Goal: Task Accomplishment & Management: Manage account settings

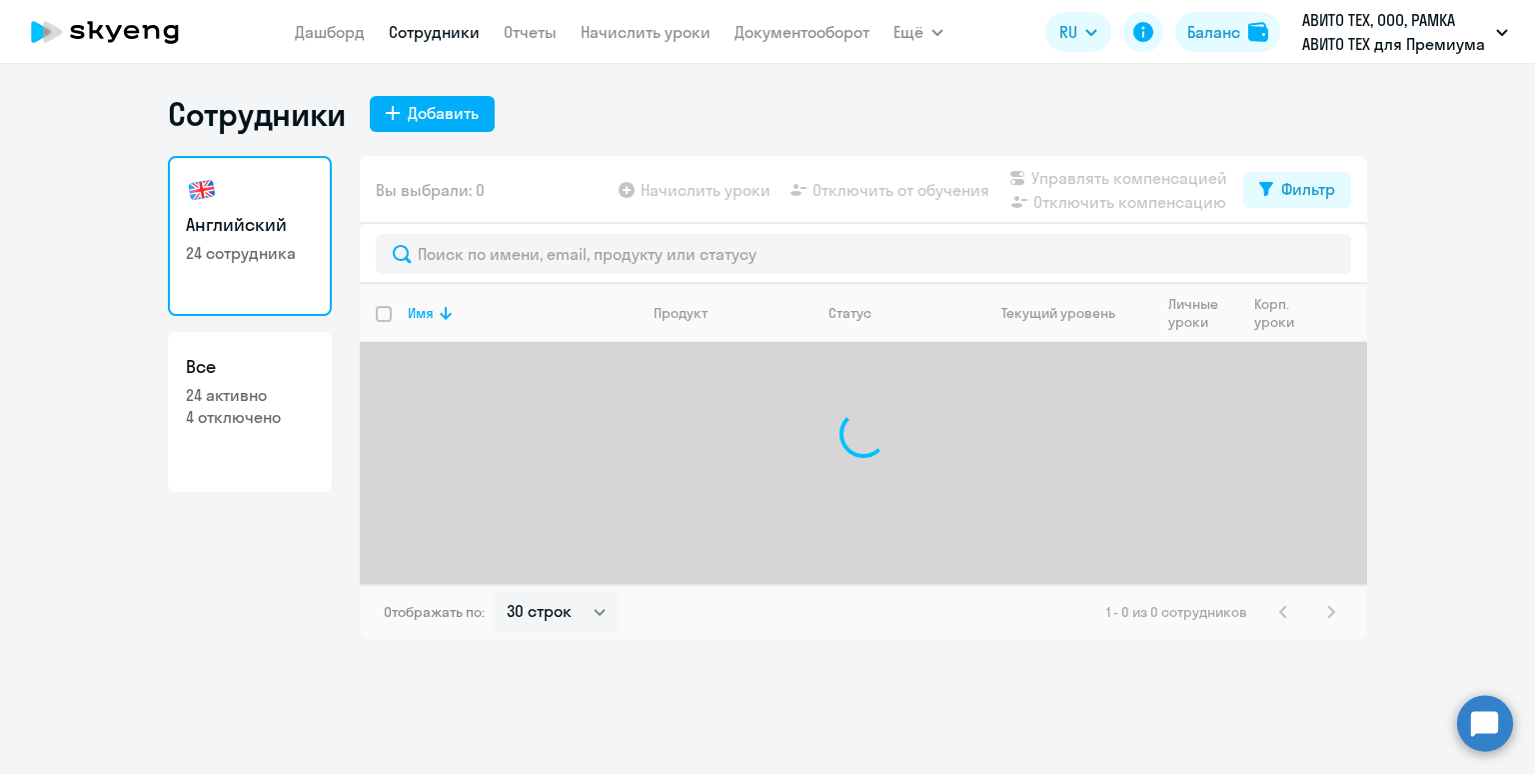
select select "30"
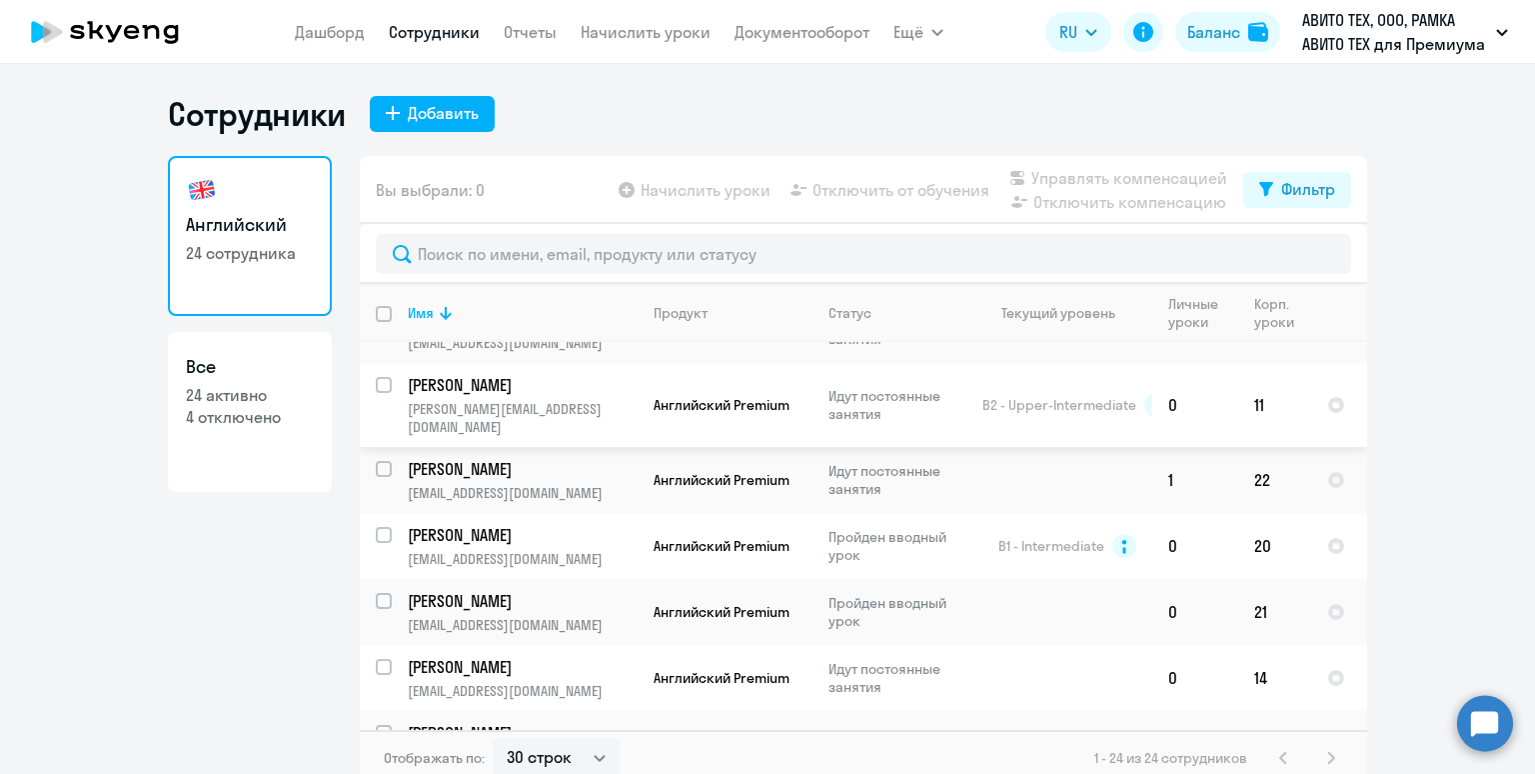
scroll to position [640, 0]
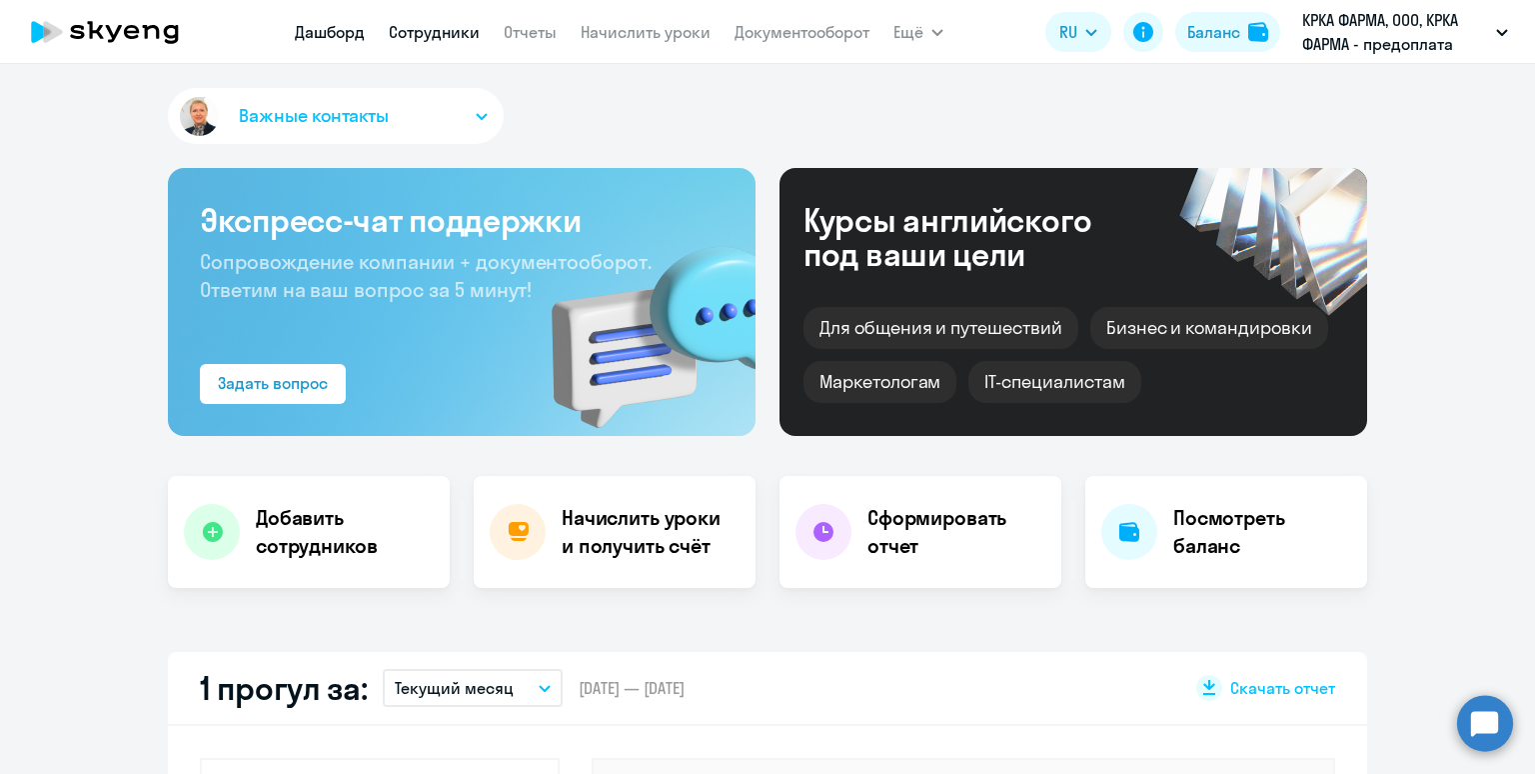
click at [404, 30] on link "Сотрудники" at bounding box center [434, 32] width 91 height 20
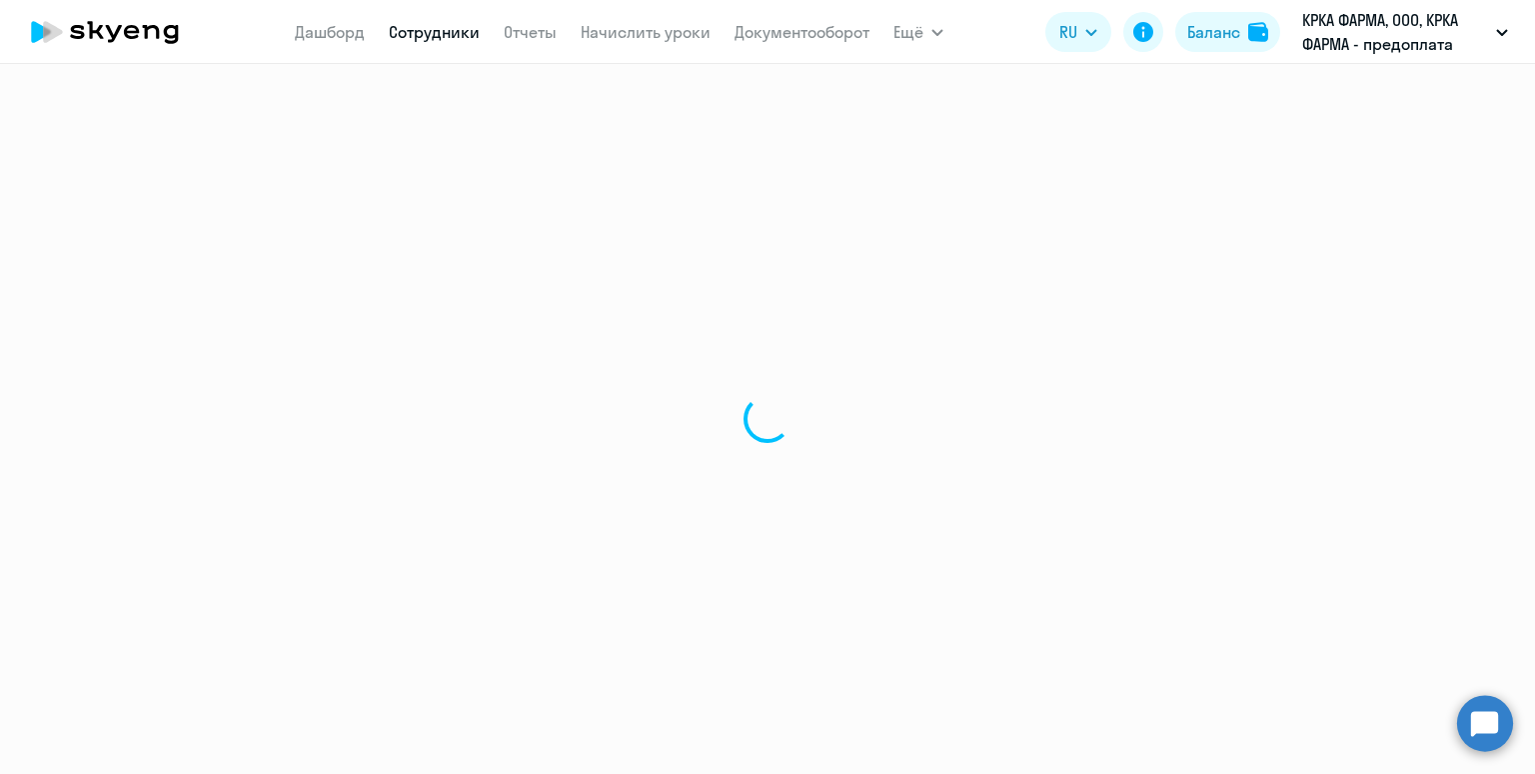
select select "30"
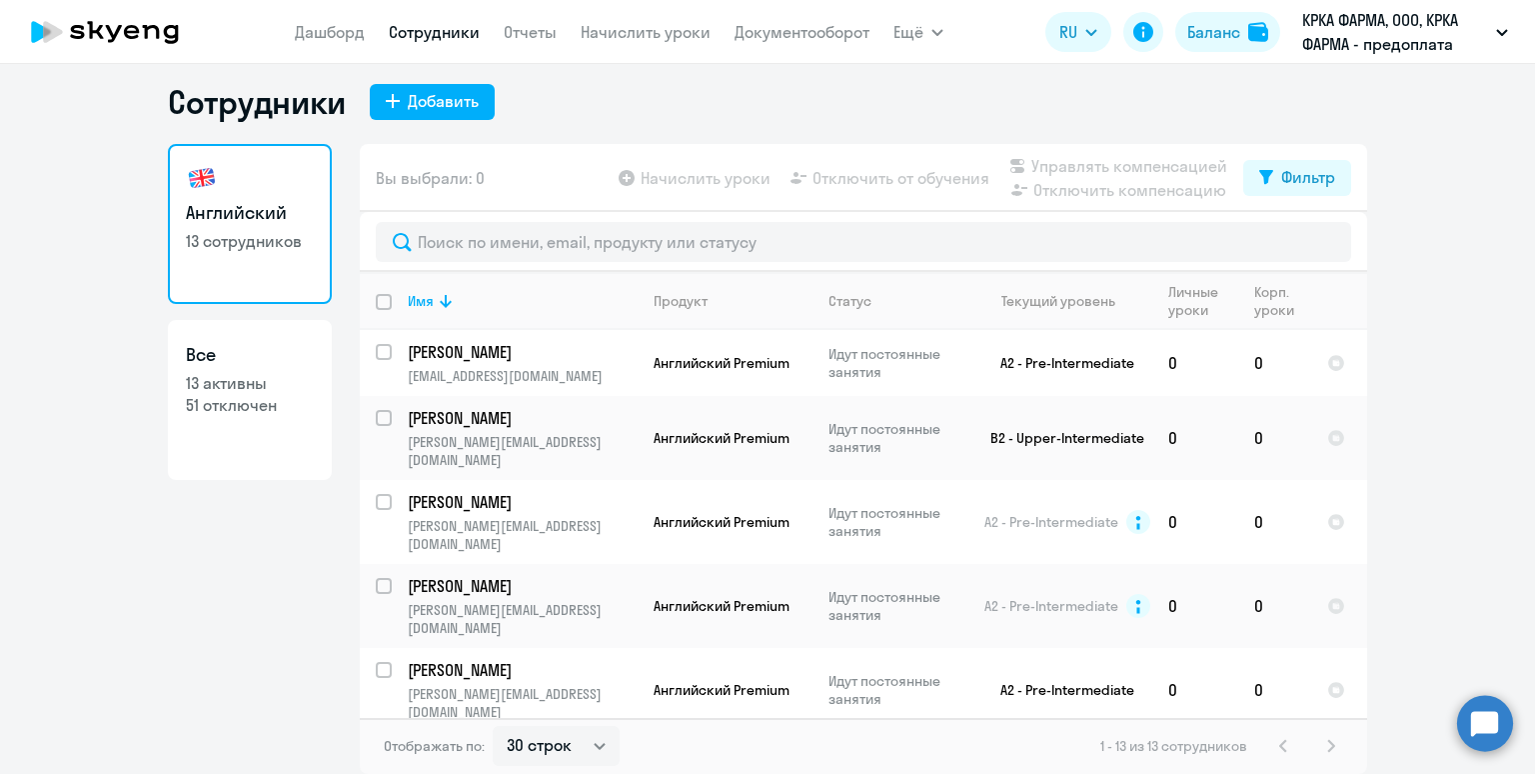
click at [376, 301] on input "deselect all" at bounding box center [396, 314] width 40 height 40
checkbox input "true"
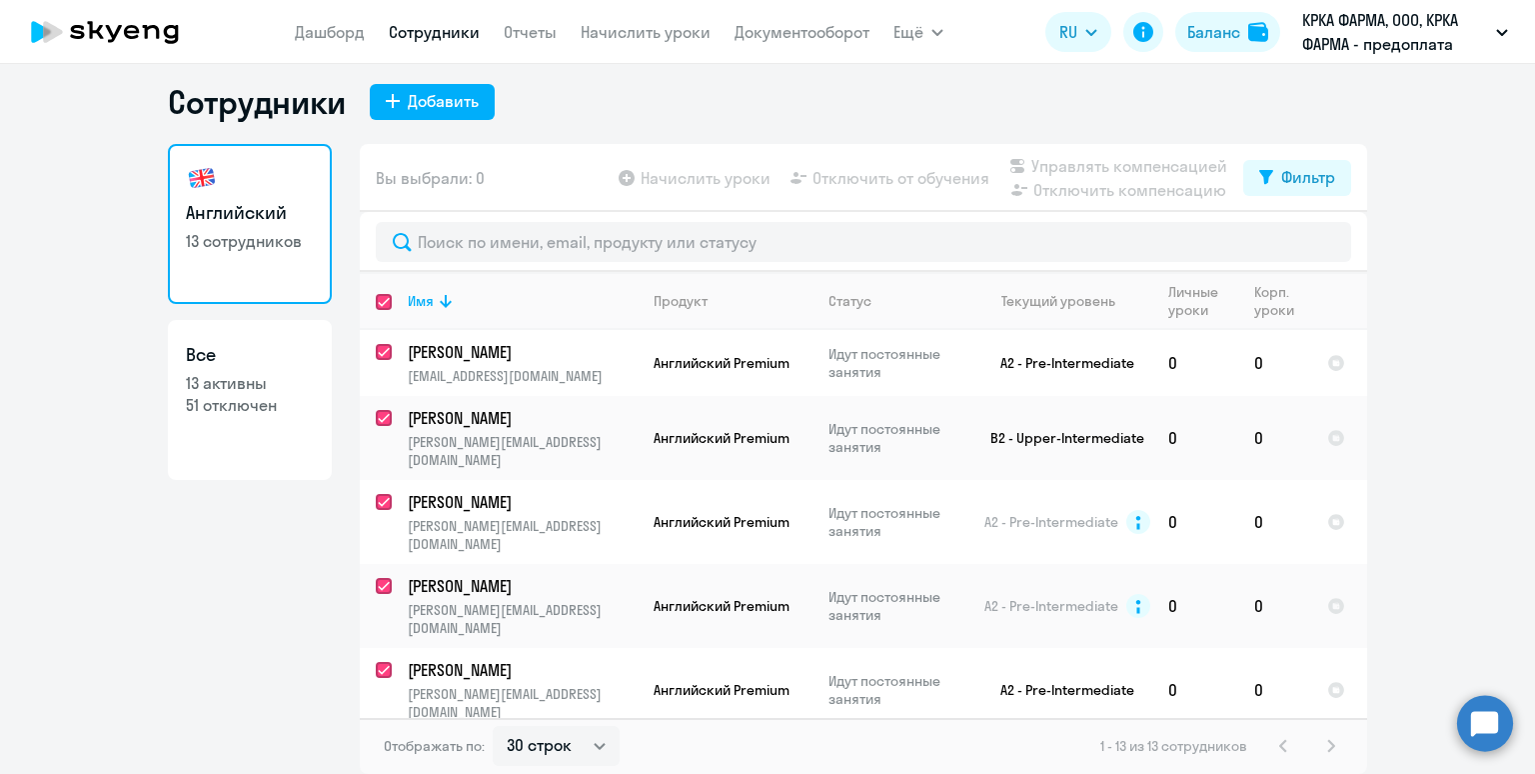
checkbox input "true"
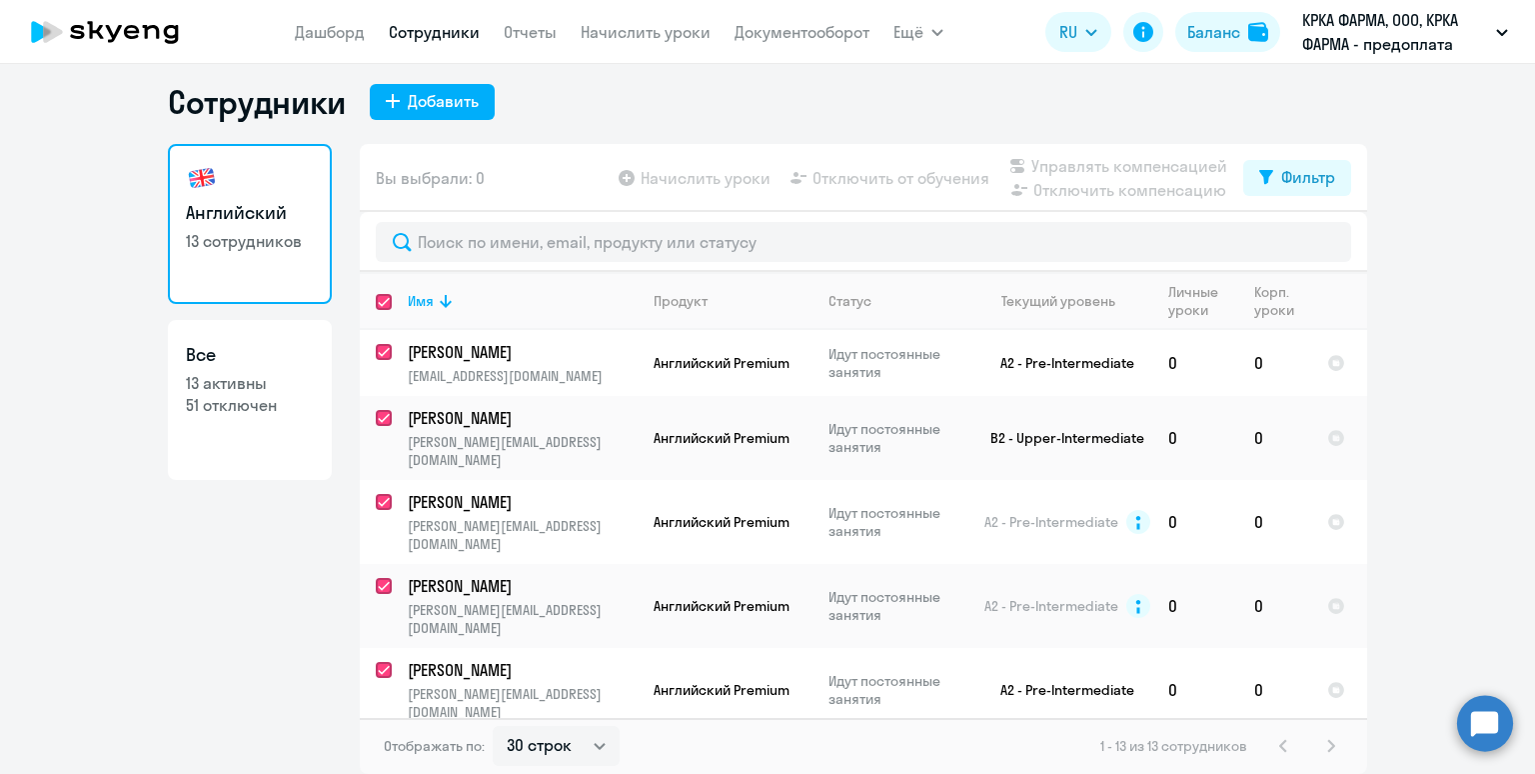
checkbox input "true"
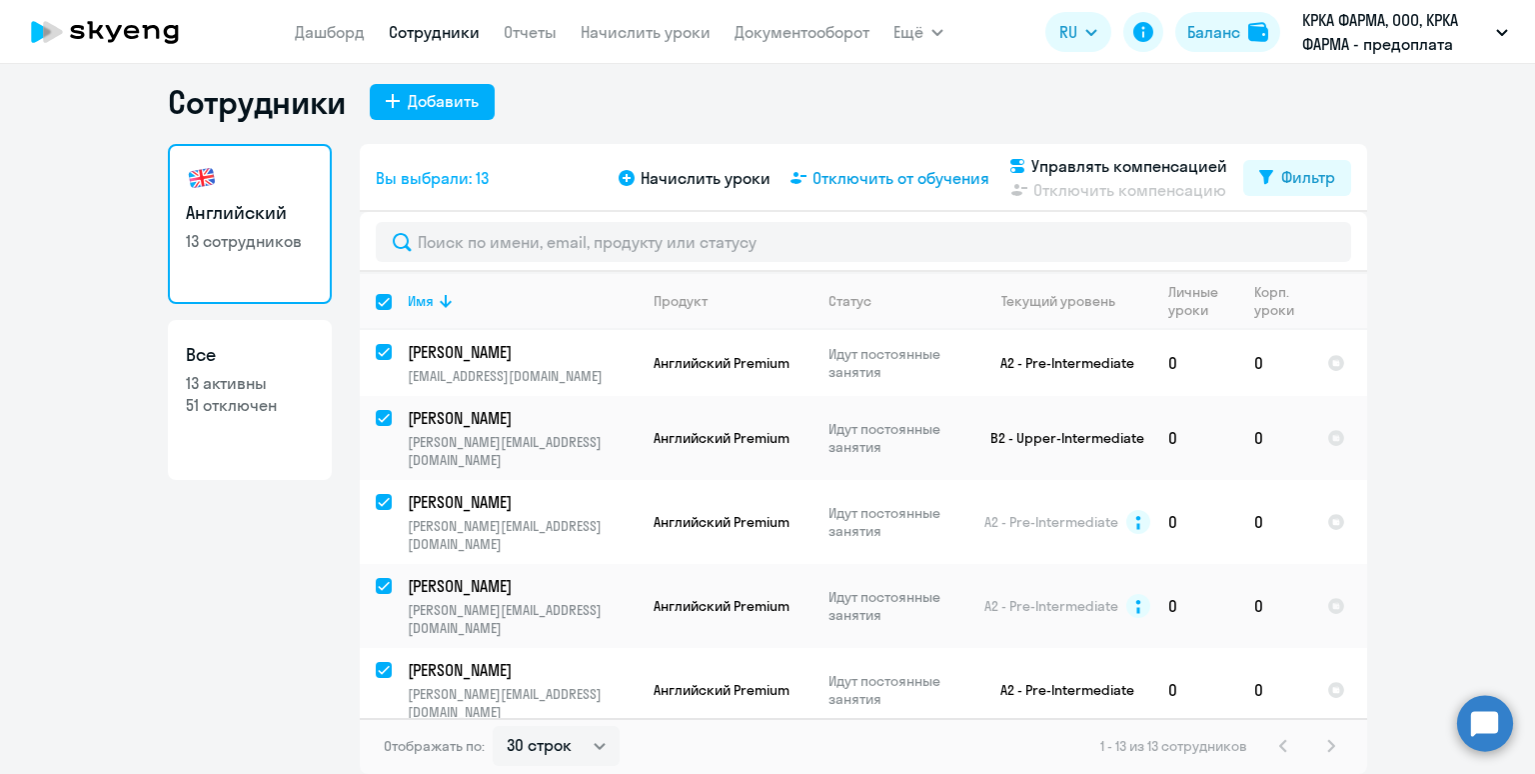
click at [869, 180] on span "Отключить от обучения" at bounding box center [901, 178] width 177 height 24
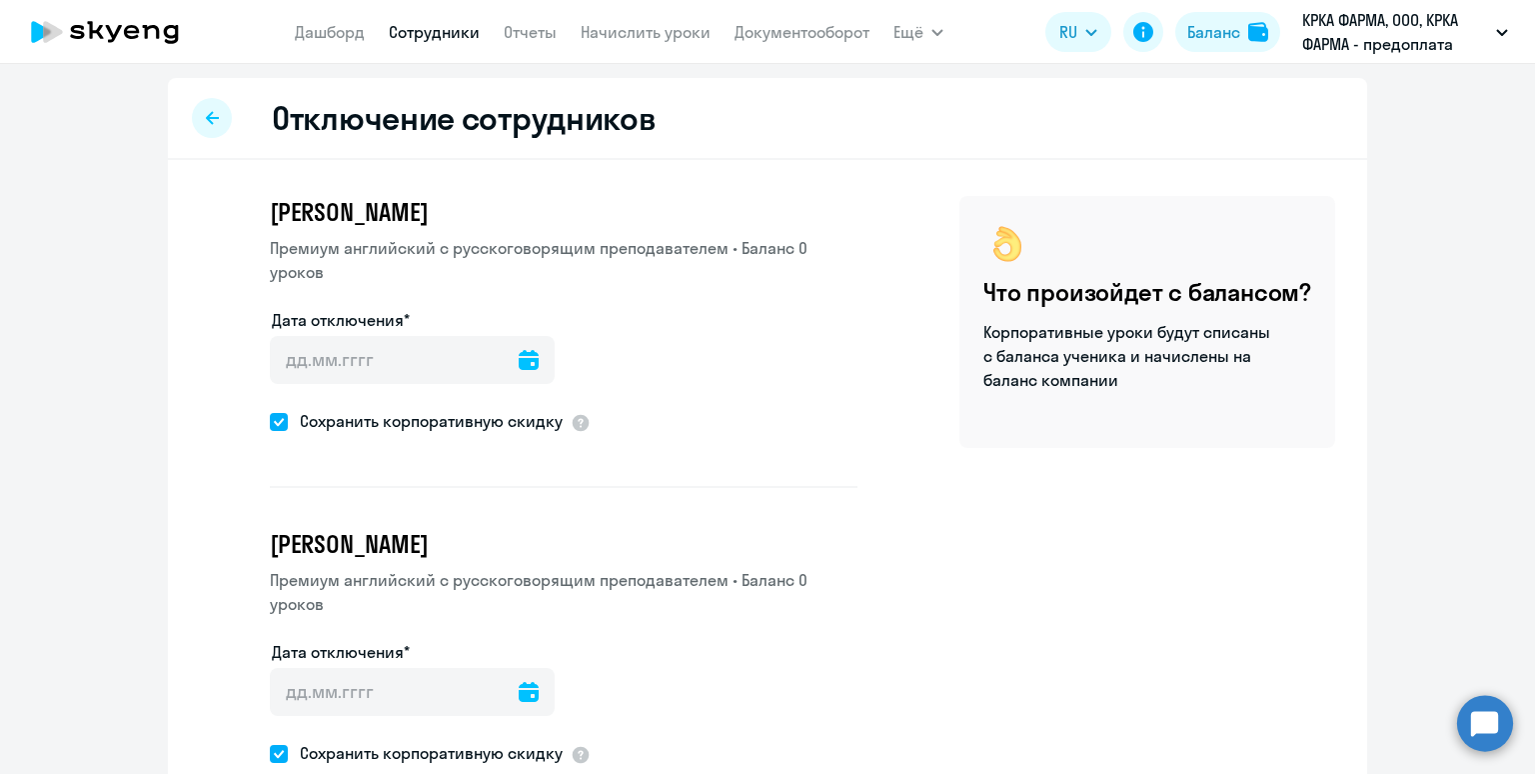
click at [519, 364] on icon at bounding box center [529, 360] width 20 height 20
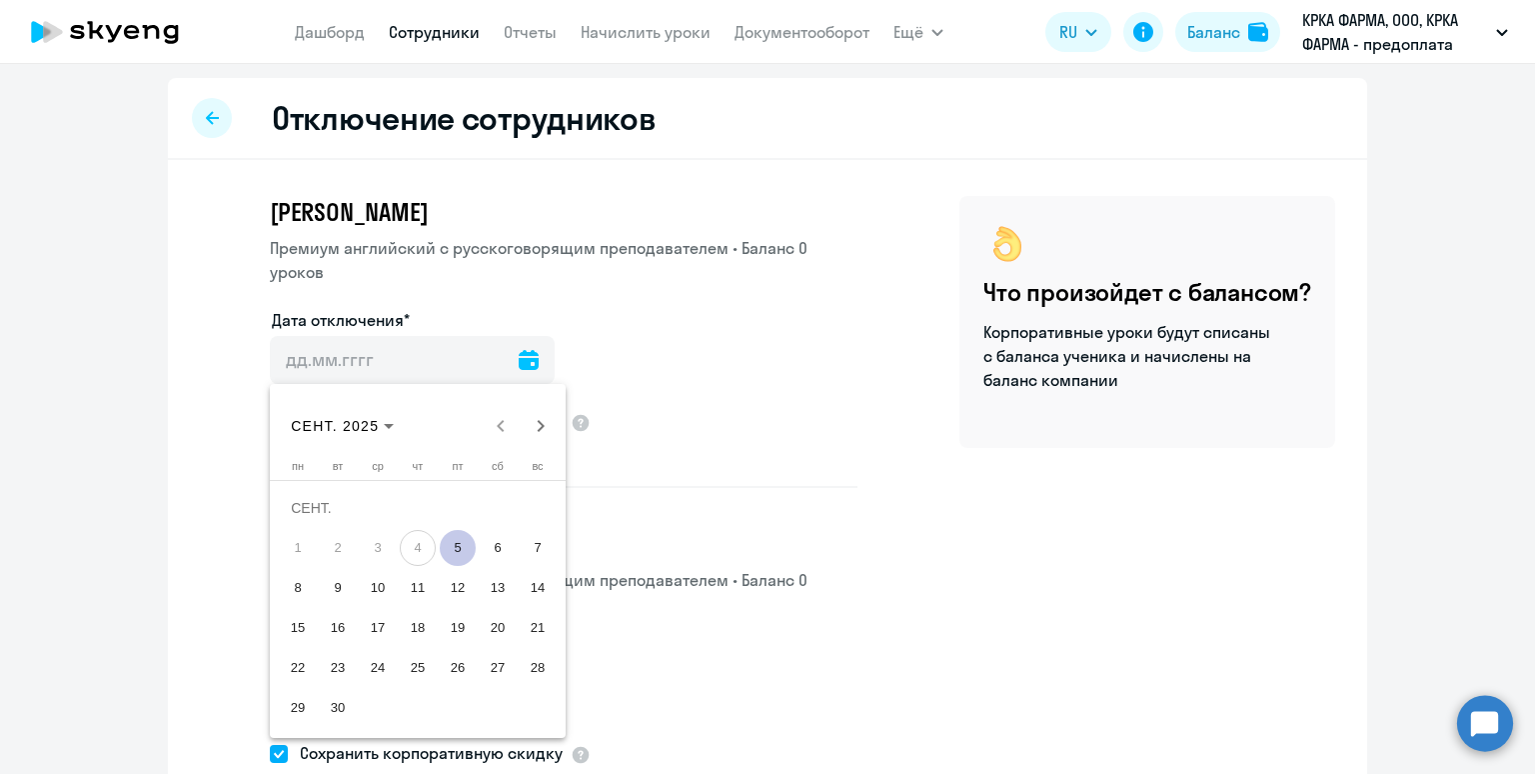
click at [461, 551] on span "5" at bounding box center [458, 548] width 36 height 36
type input "05.09.2025"
type input "5.9.2025"
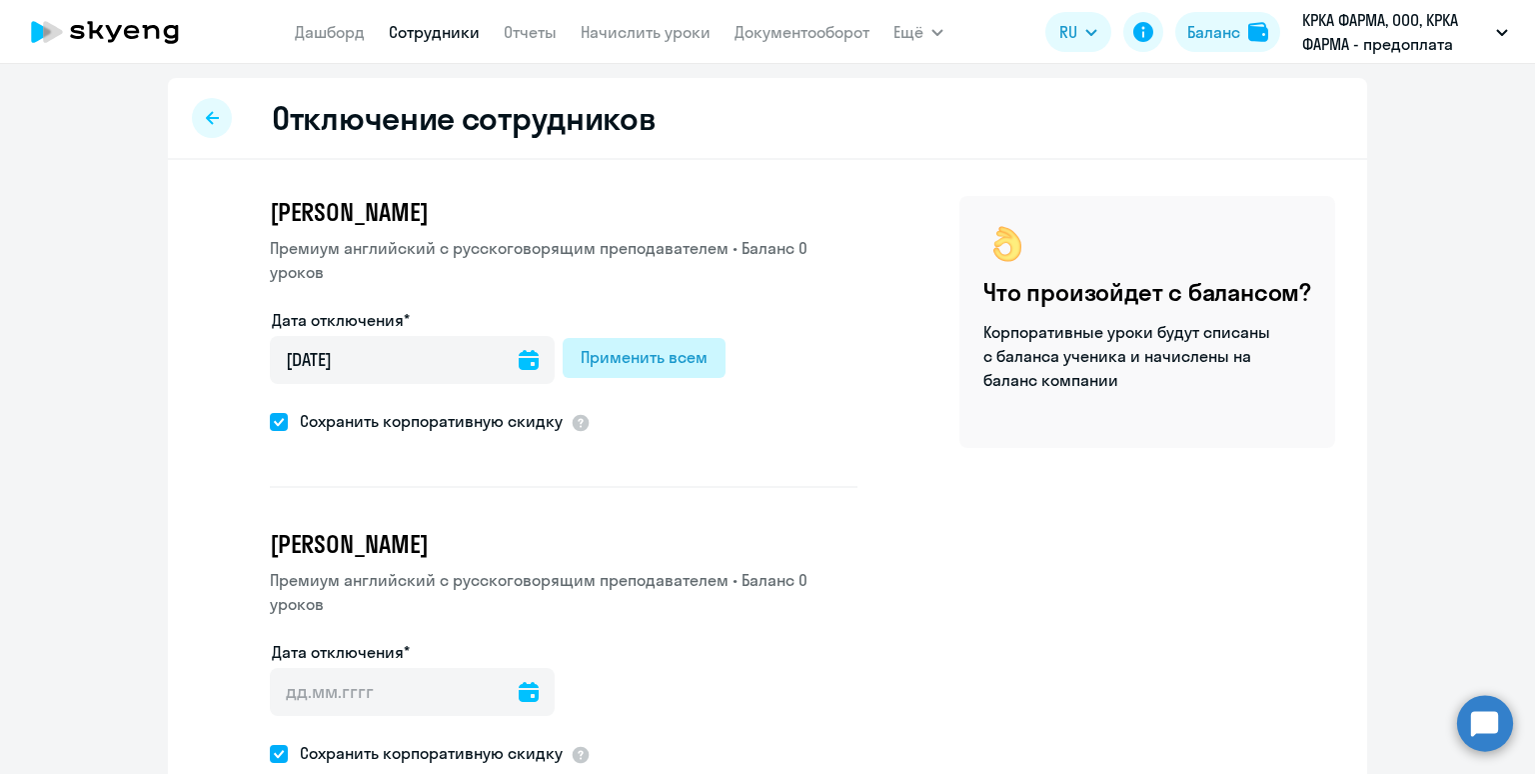
click at [643, 368] on div "Применить всем" at bounding box center [644, 357] width 127 height 24
type input "05.09.2025"
type input "5.9.2025"
type input "05.09.2025"
type input "5.9.2025"
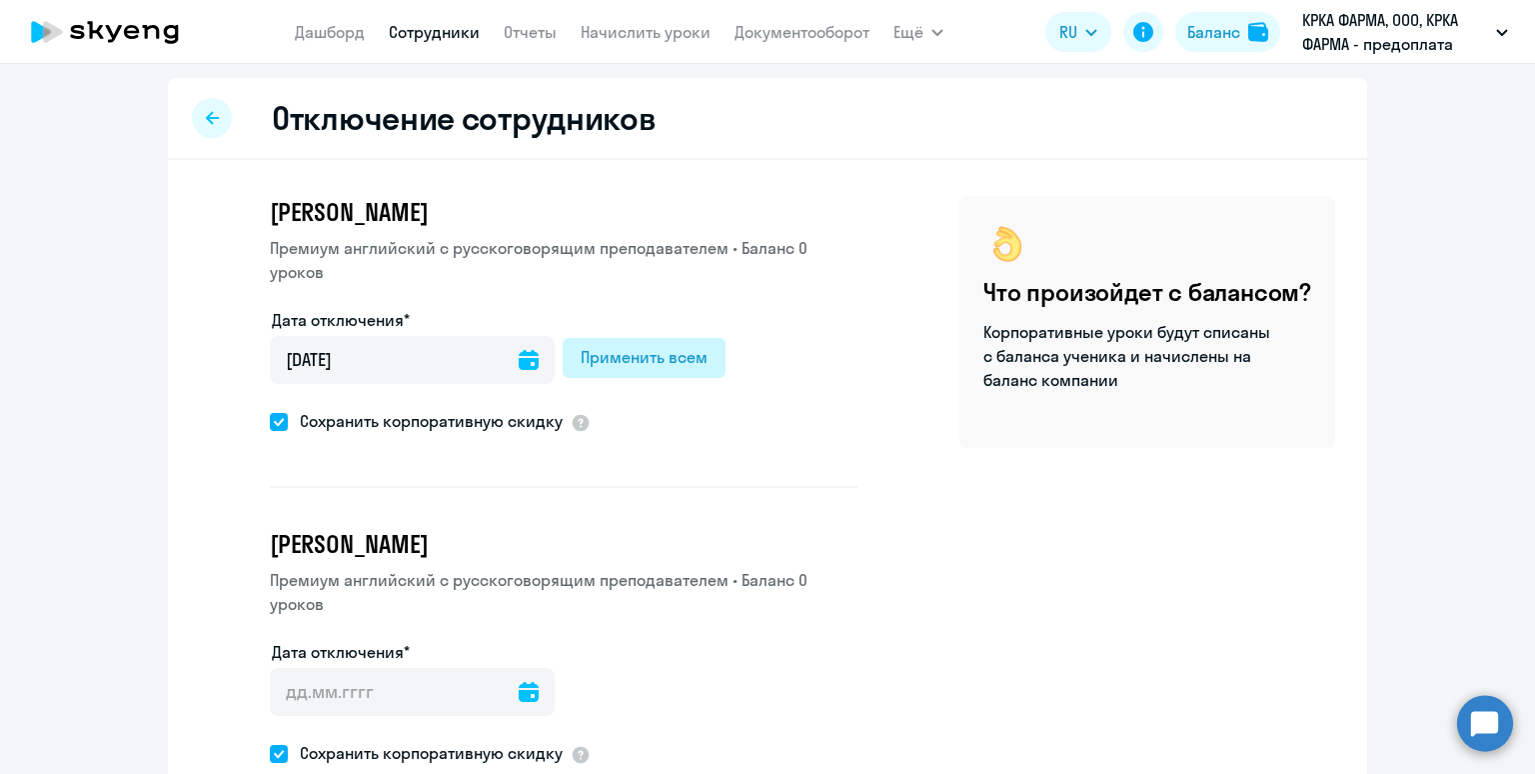
type input "05.09.2025"
type input "5.9.2025"
type input "05.09.2025"
type input "5.9.2025"
type input "05.09.2025"
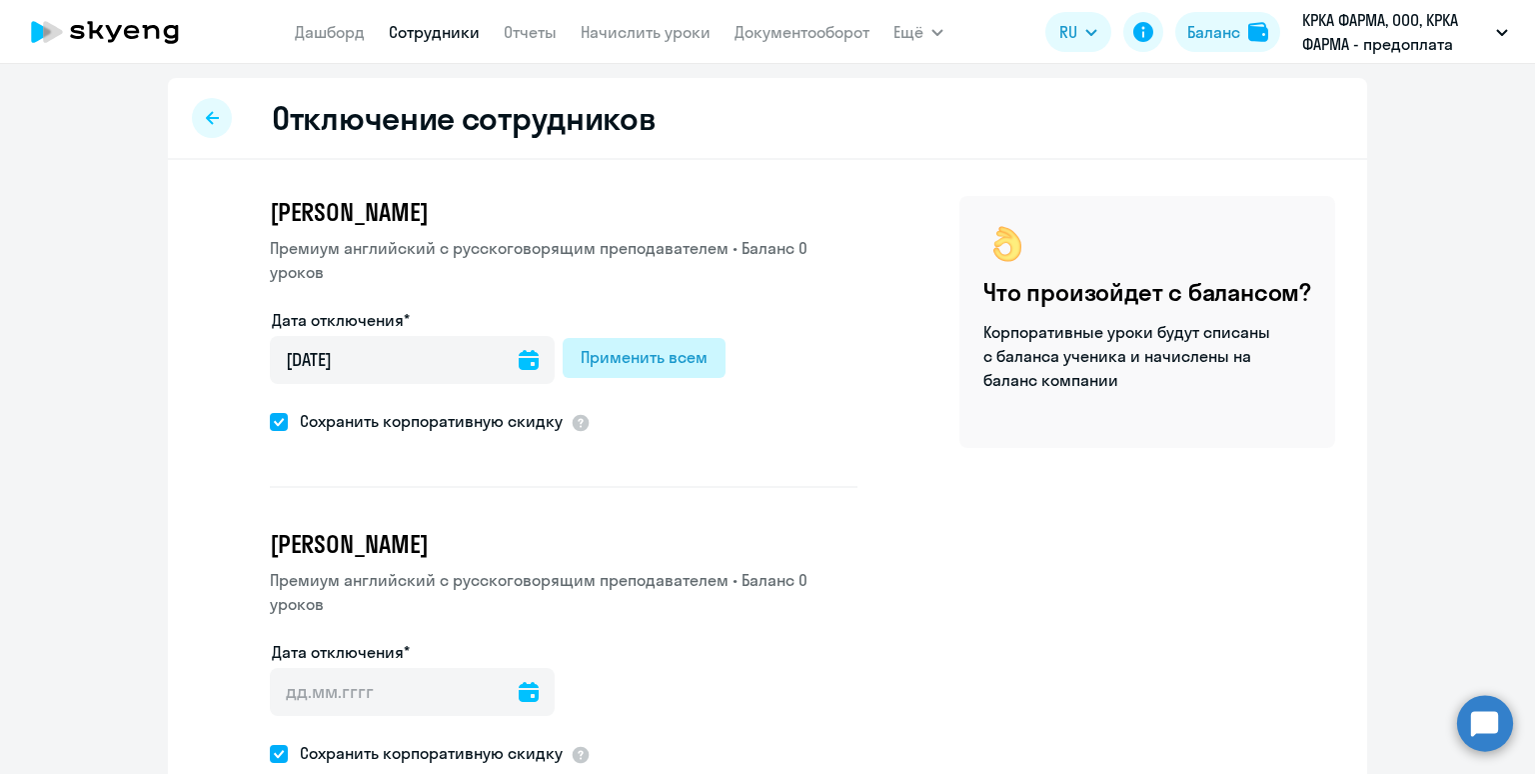
type input "5.9.2025"
type input "05.09.2025"
type input "5.9.2025"
type input "05.09.2025"
type input "5.9.2025"
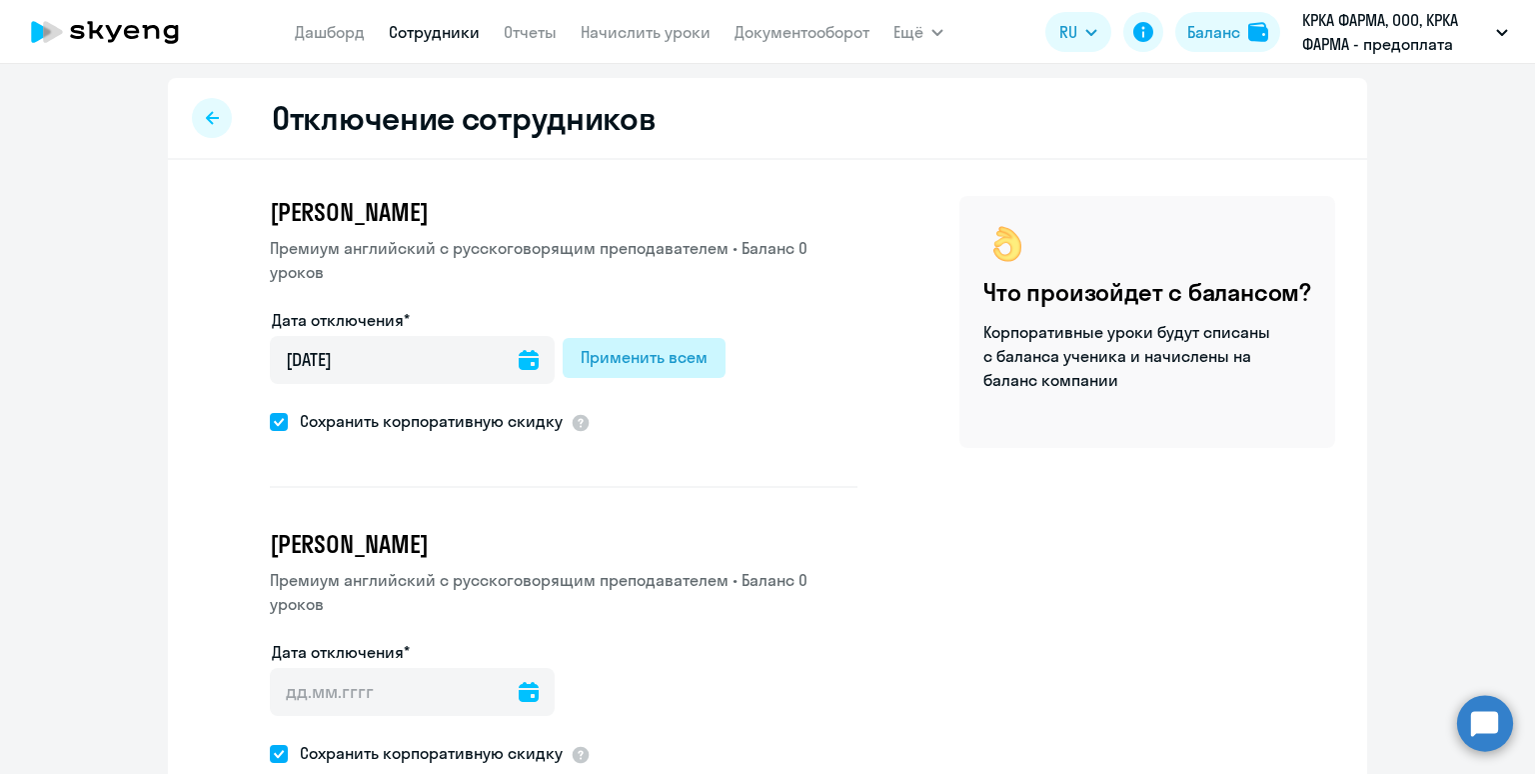
type input "05.09.2025"
type input "5.9.2025"
type input "05.09.2025"
type input "5.9.2025"
type input "05.09.2025"
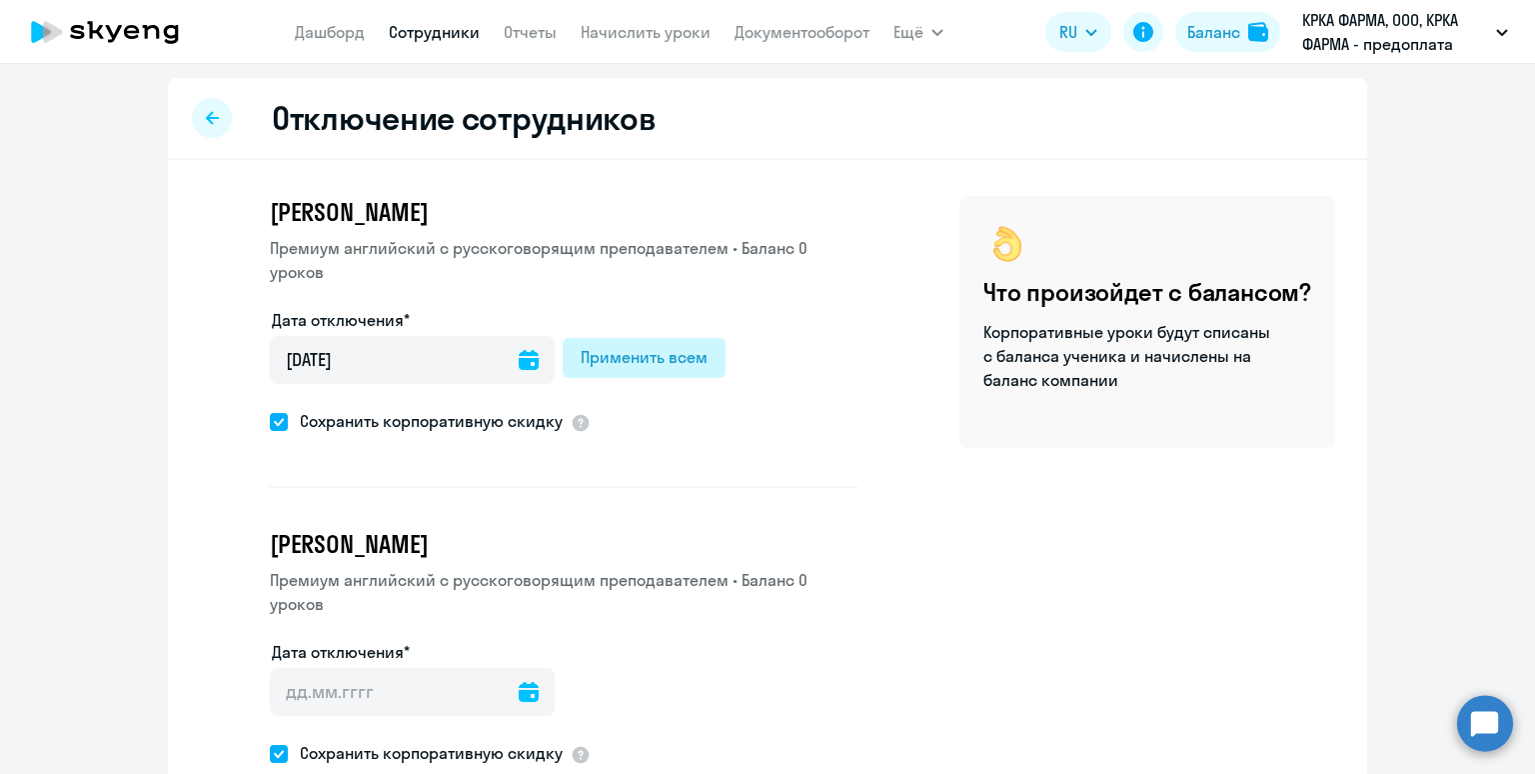
type input "5.9.2025"
type input "05.09.2025"
type input "5.9.2025"
type input "05.09.2025"
type input "5.9.2025"
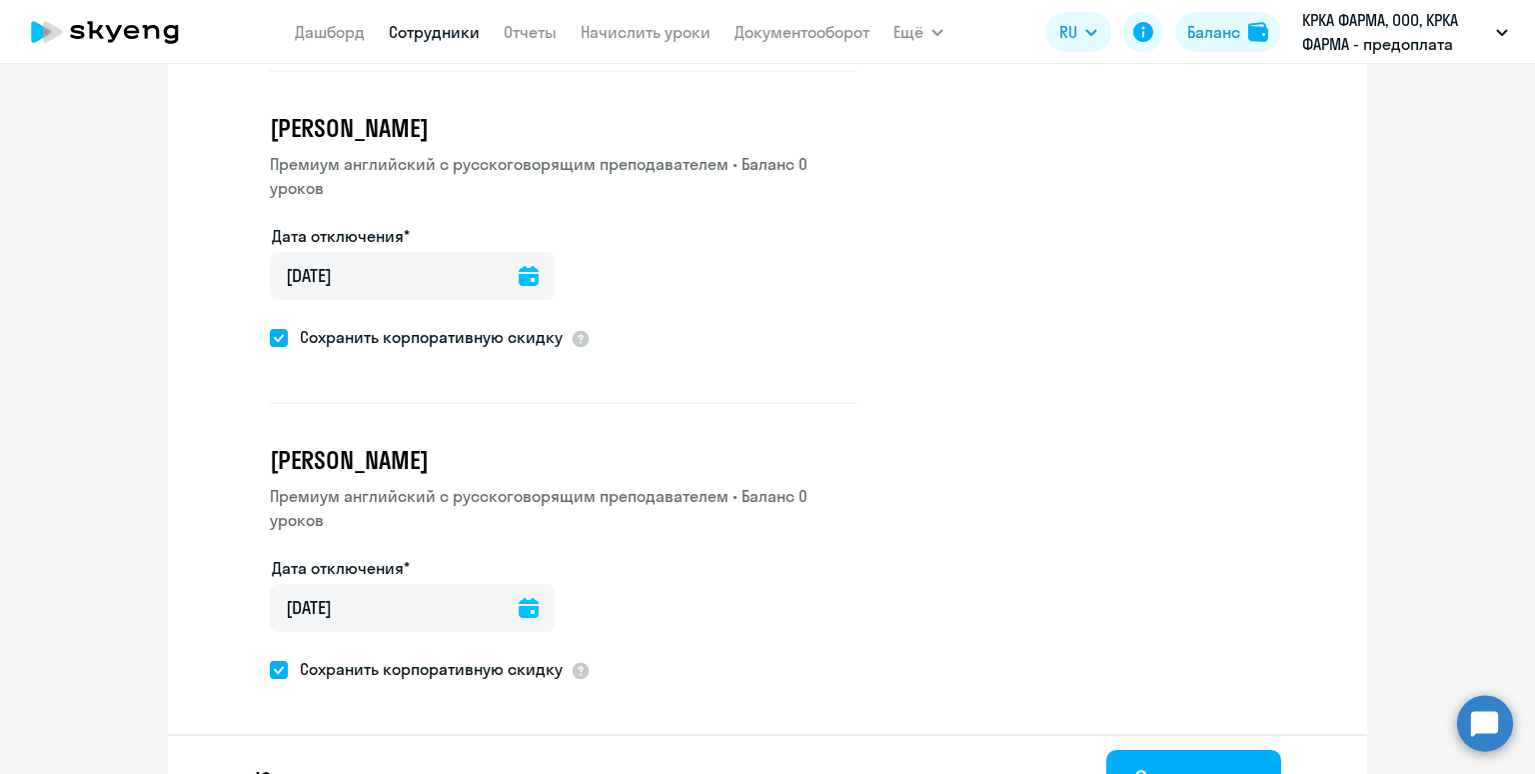
scroll to position [3769, 0]
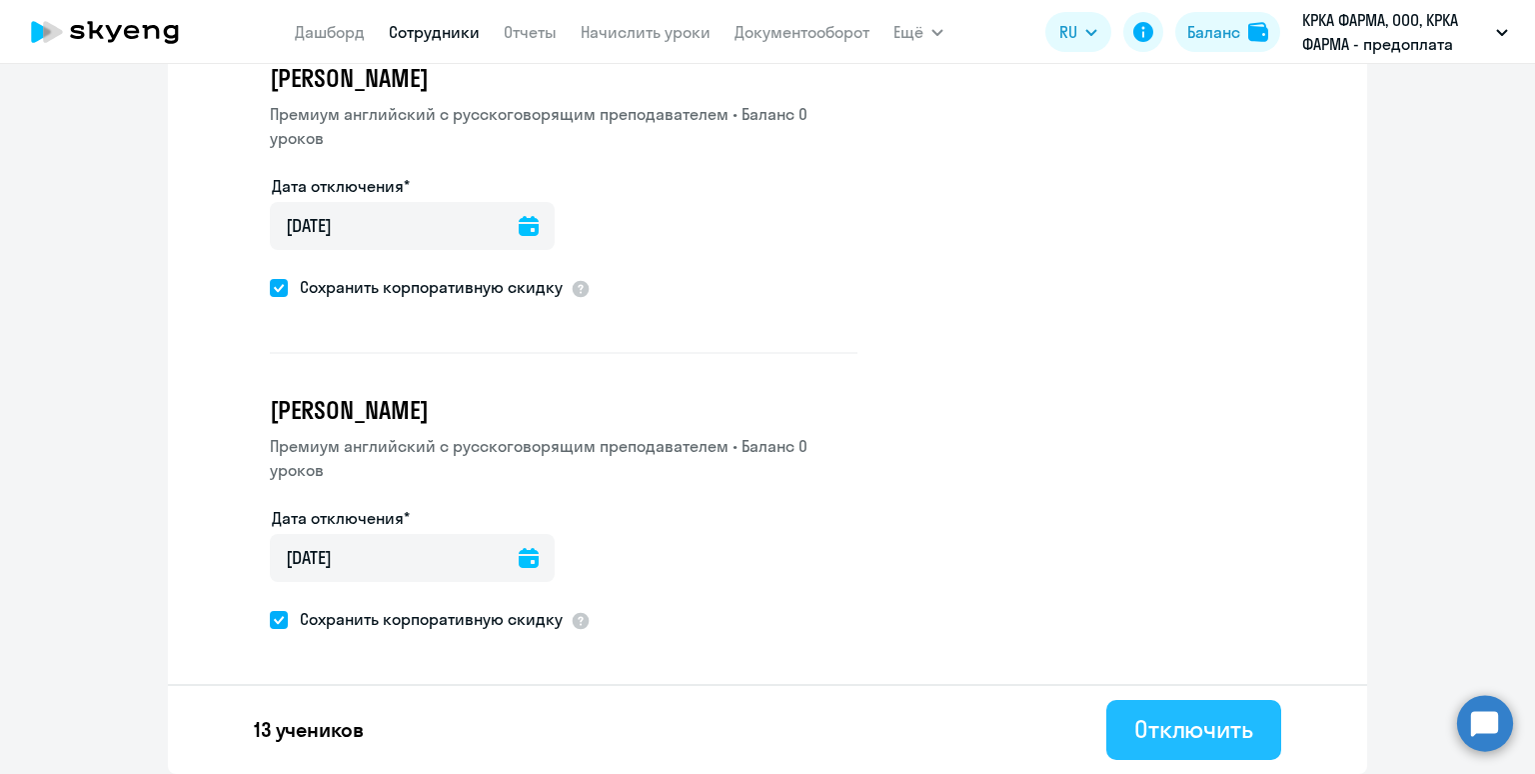
click at [1160, 732] on div "Отключить" at bounding box center [1194, 729] width 119 height 32
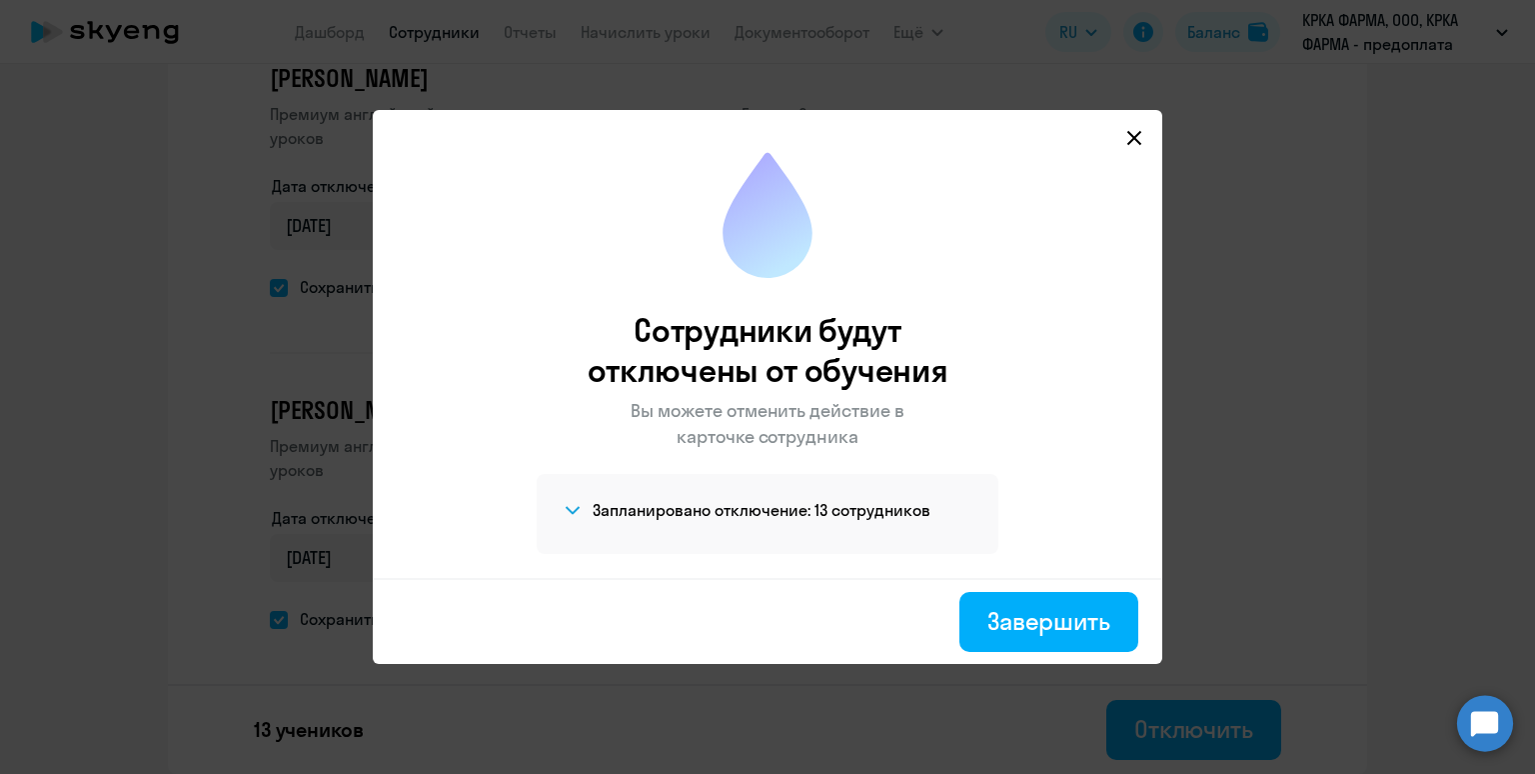
click at [849, 491] on div "Запланировано отключение: 13 сотрудников Ольга Александровна Шерман Светлана Ни…" at bounding box center [768, 514] width 462 height 80
click at [848, 510] on h4 "Запланировано отключение: 13 сотрудников" at bounding box center [762, 510] width 338 height 22
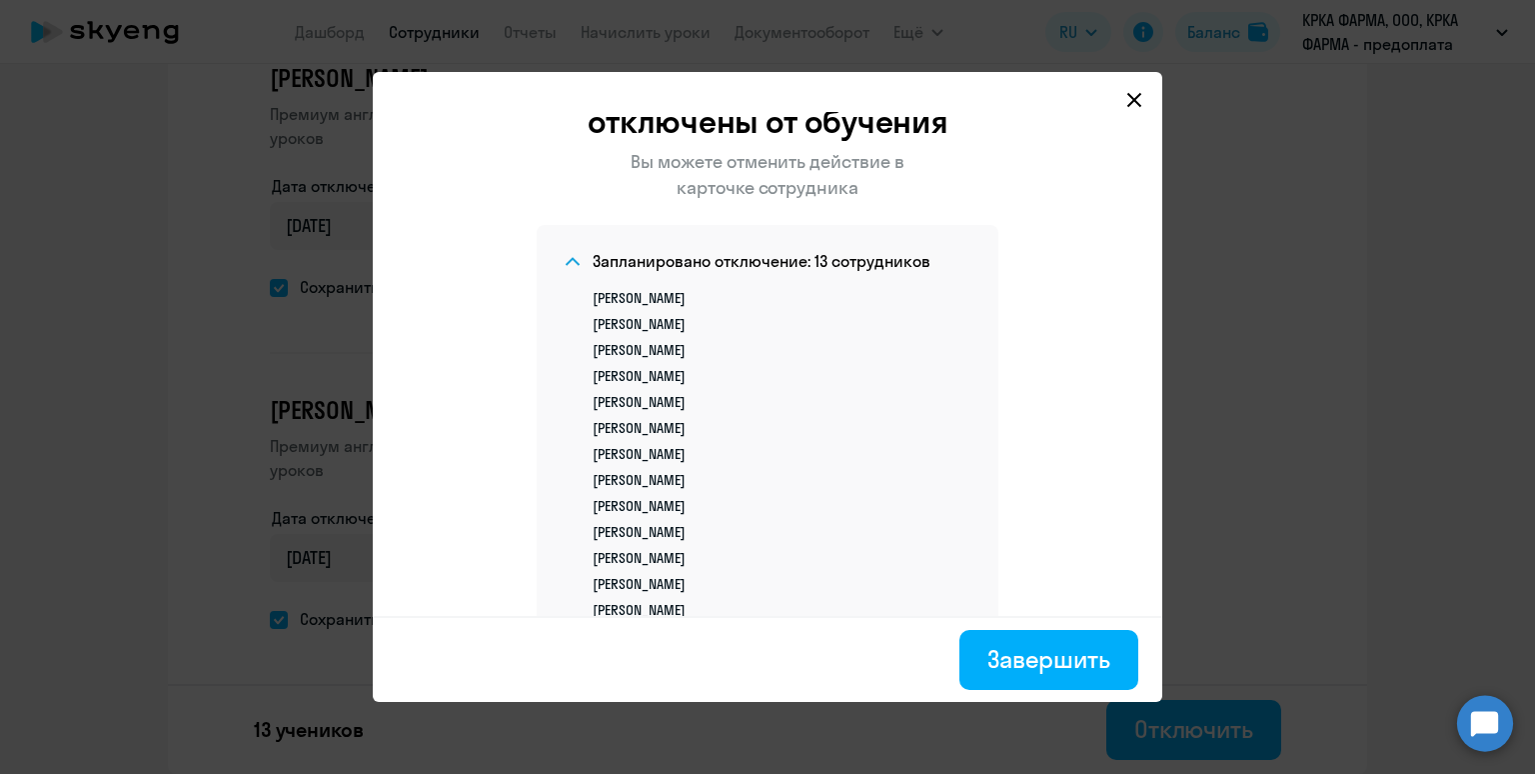
scroll to position [270, 0]
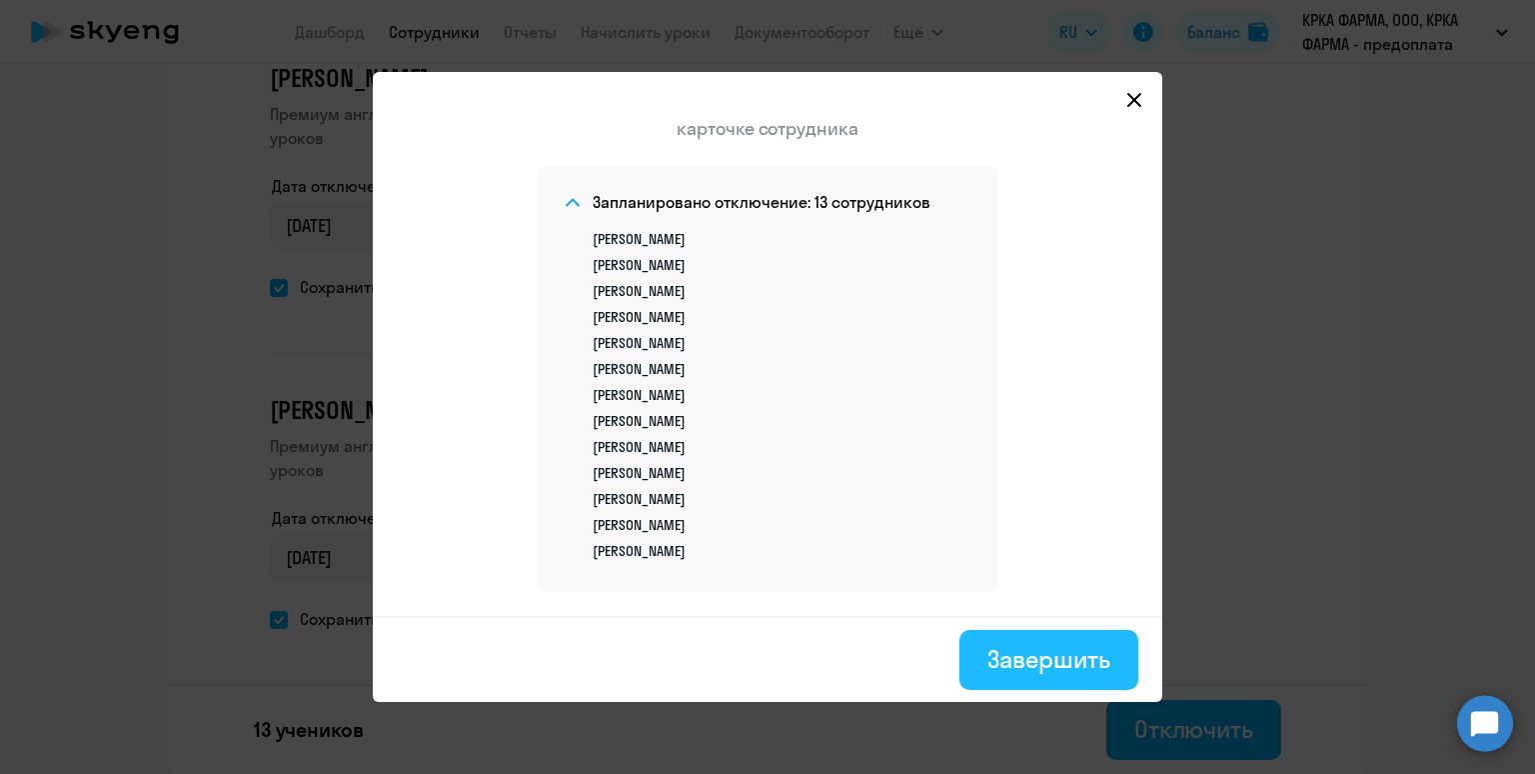
click at [1002, 656] on div "Завершить" at bounding box center [1049, 659] width 123 height 32
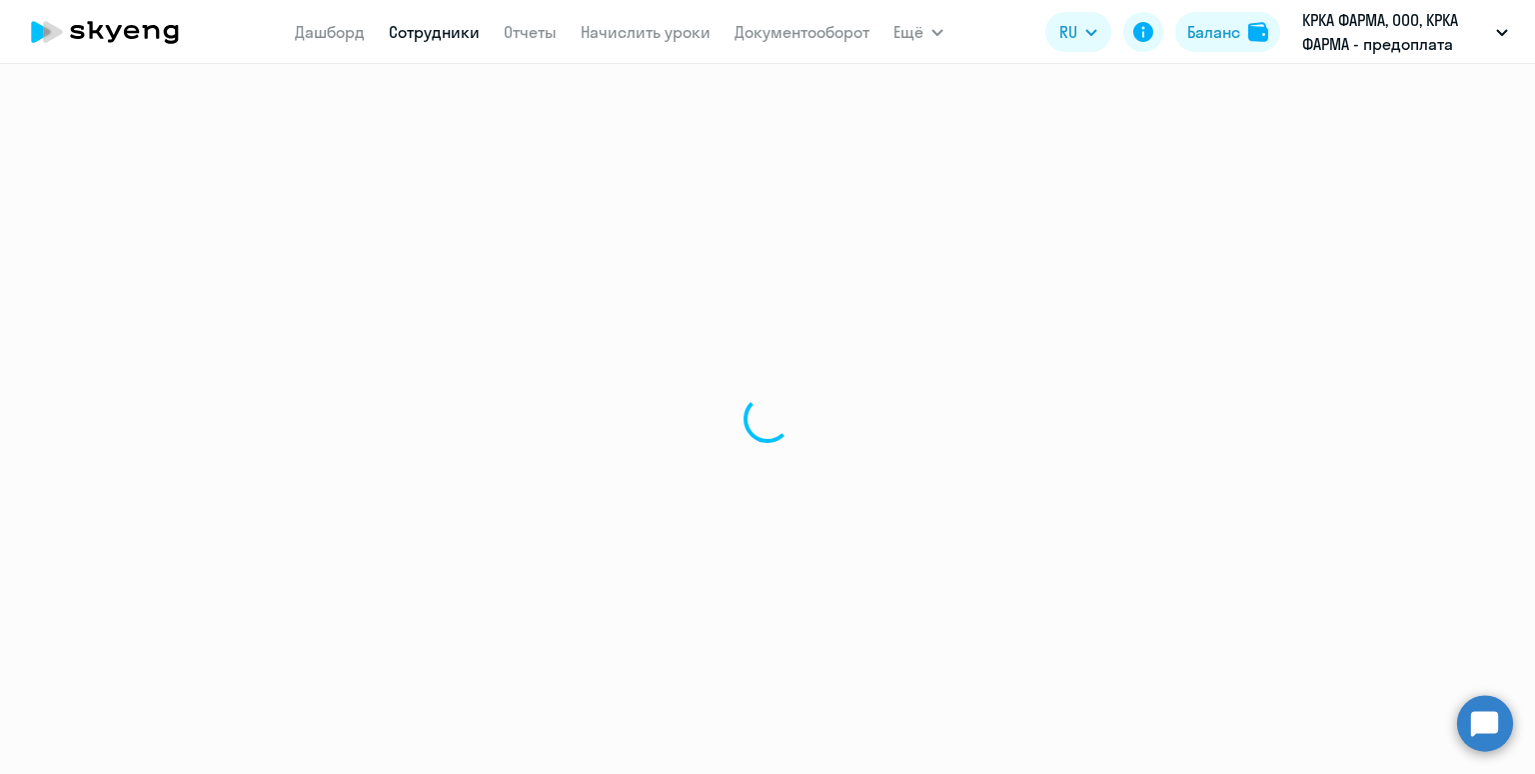
select select "30"
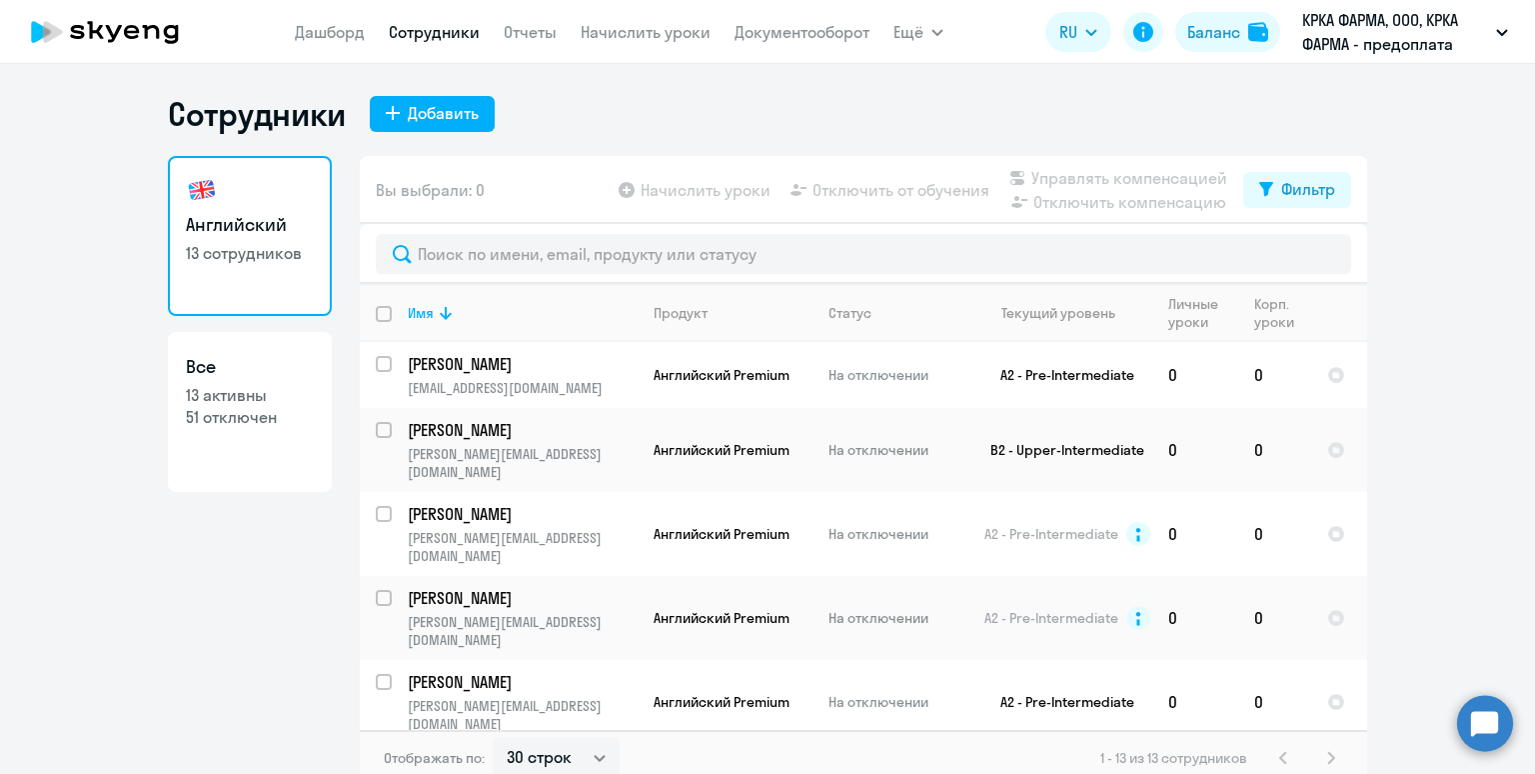
scroll to position [12, 0]
